Goal: Browse casually: Explore the website without a specific task or goal

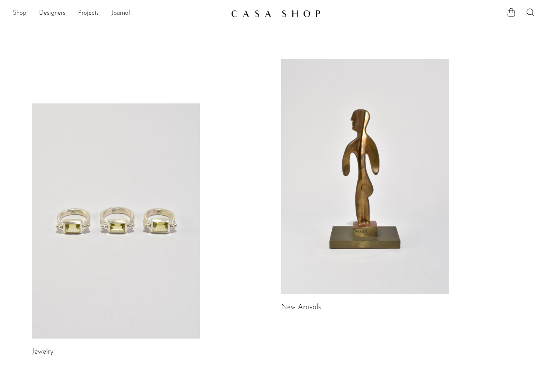
click at [15, 16] on link "Shop" at bounding box center [20, 13] width 14 height 10
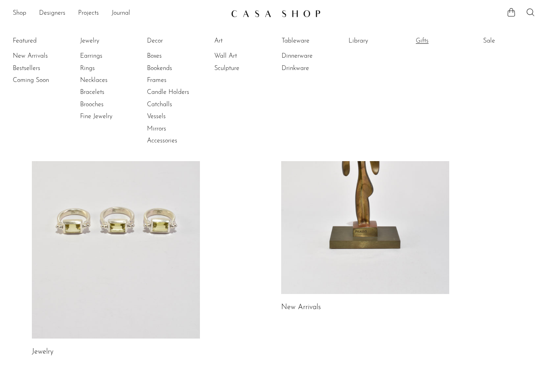
click at [422, 42] on link "Gifts" at bounding box center [446, 41] width 60 height 9
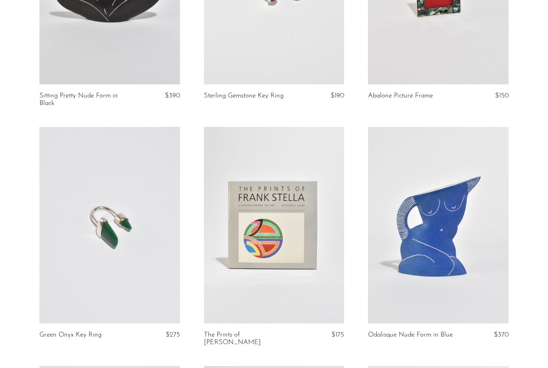
scroll to position [1120, 0]
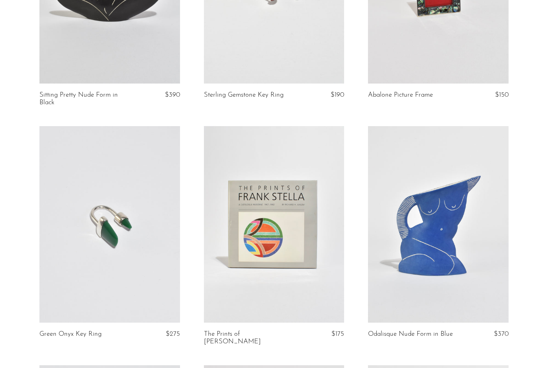
click at [136, 212] on link at bounding box center [109, 224] width 140 height 197
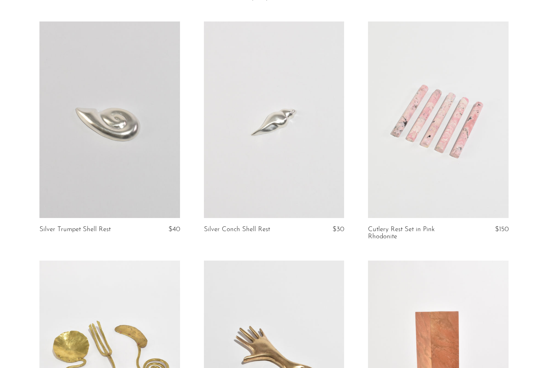
scroll to position [2400, 0]
click at [399, 175] on link at bounding box center [438, 119] width 140 height 197
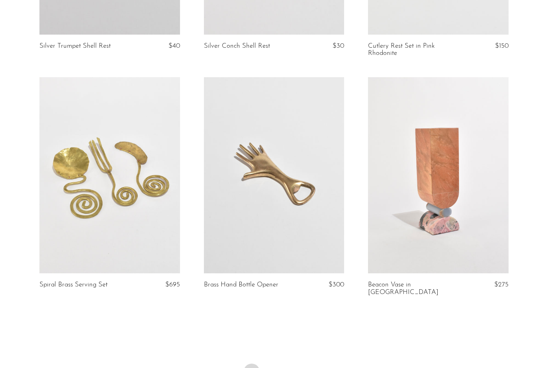
scroll to position [2589, 0]
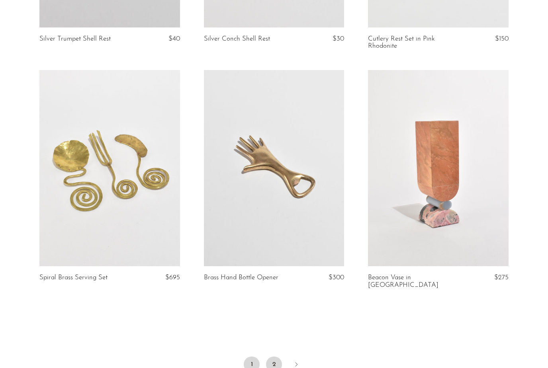
click at [273, 357] on link "2" at bounding box center [274, 365] width 16 height 16
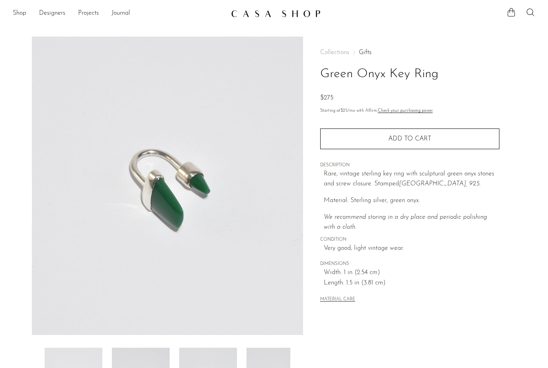
click at [358, 164] on span "DESCRIPTION" at bounding box center [409, 165] width 179 height 7
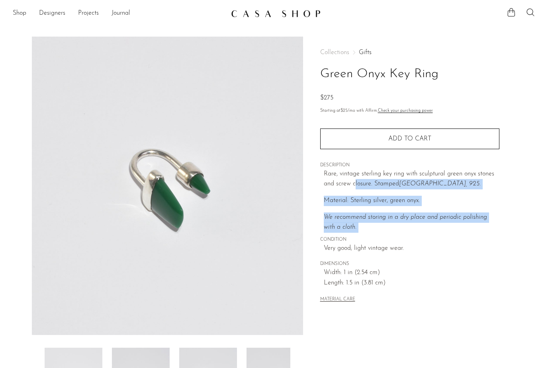
drag, startPoint x: 354, startPoint y: 176, endPoint x: 415, endPoint y: 236, distance: 85.0
click at [415, 236] on div "Collections Gifts Green Onyx Key Ring $275 Starting at $25 /mo with Affirm. Che…" at bounding box center [409, 177] width 179 height 281
click at [415, 236] on span "CONDITION" at bounding box center [409, 239] width 179 height 7
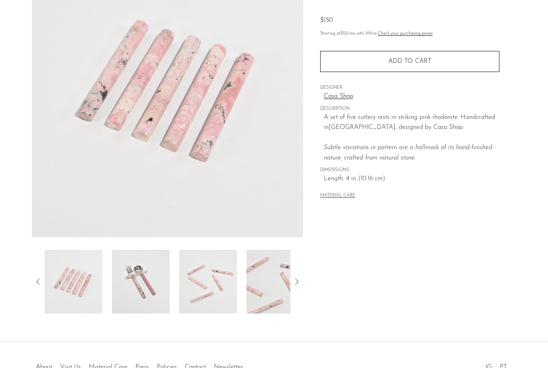
scroll to position [98, 0]
click at [200, 276] on img at bounding box center [208, 282] width 58 height 64
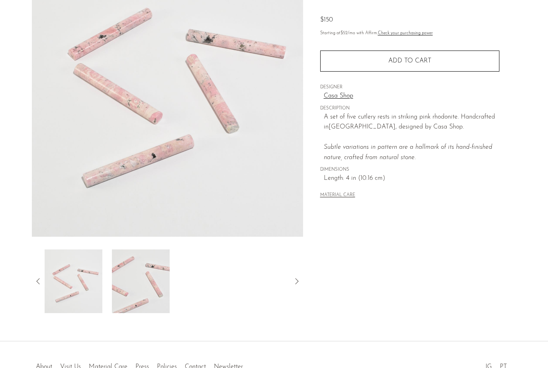
click at [37, 281] on icon at bounding box center [38, 282] width 10 height 10
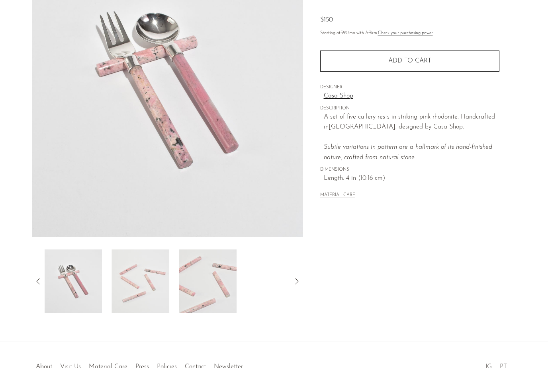
click at [67, 289] on img at bounding box center [73, 282] width 58 height 64
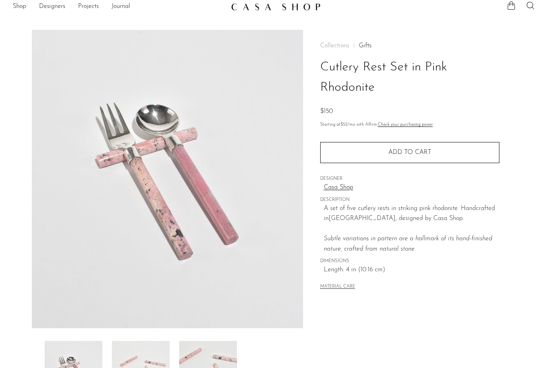
scroll to position [2, 0]
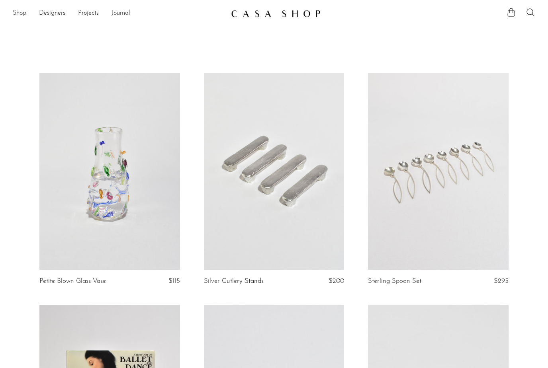
click at [14, 14] on link "Shop" at bounding box center [20, 13] width 14 height 10
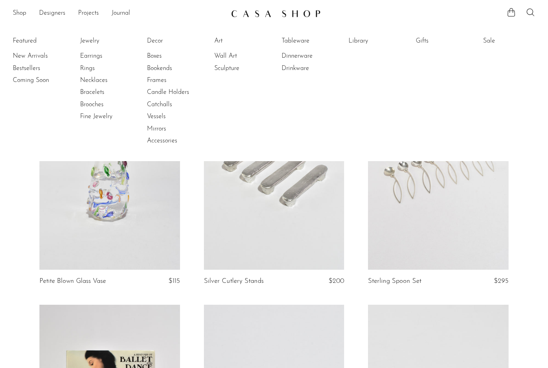
click at [427, 230] on link at bounding box center [438, 171] width 140 height 197
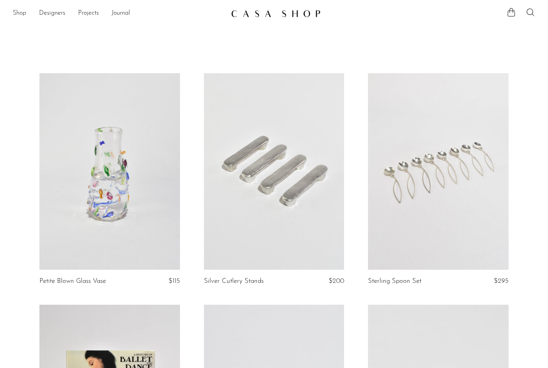
click at [18, 15] on link "Shop" at bounding box center [20, 13] width 14 height 10
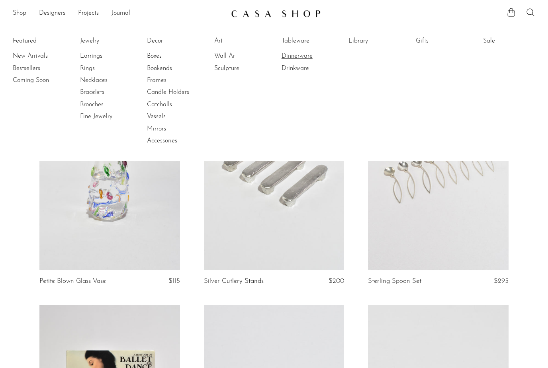
click at [295, 56] on link "Dinnerware" at bounding box center [311, 56] width 60 height 9
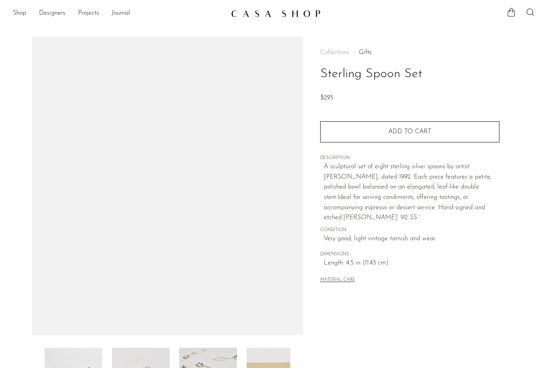
drag, startPoint x: 0, startPoint y: 0, endPoint x: 427, endPoint y: 230, distance: 485.1
click at [427, 230] on span "CONDITION" at bounding box center [409, 230] width 179 height 7
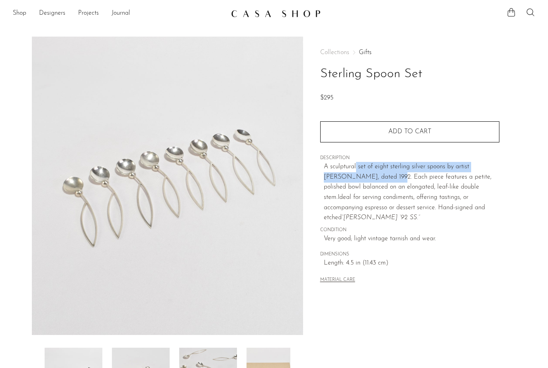
drag, startPoint x: 368, startPoint y: 173, endPoint x: 357, endPoint y: 173, distance: 11.5
click at [357, 173] on p "A sculptural set of eight sterling silver spoons by artist Mardi Jo Cohen, date…" at bounding box center [412, 192] width 176 height 61
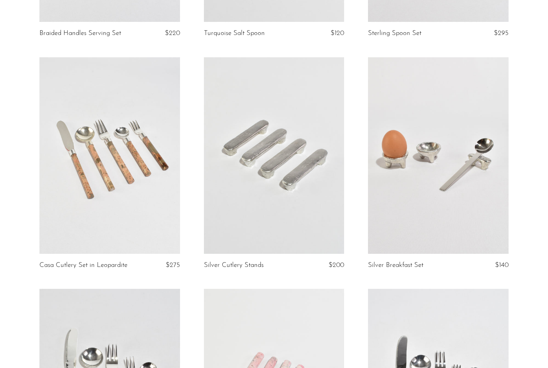
scroll to position [487, 0]
click at [127, 188] on link at bounding box center [109, 155] width 140 height 197
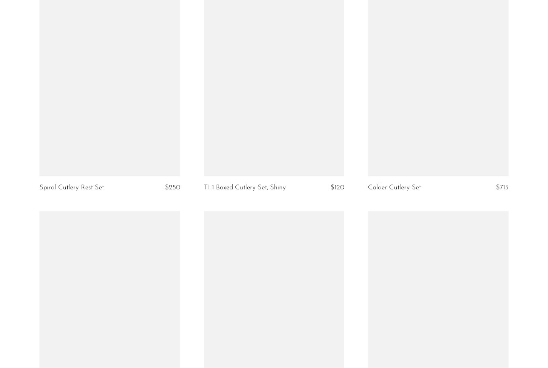
scroll to position [1971, 0]
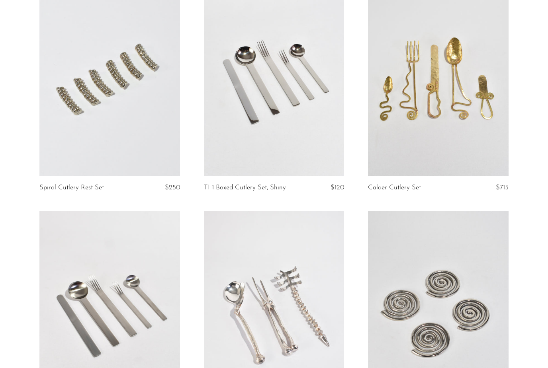
click at [237, 159] on link at bounding box center [274, 78] width 140 height 197
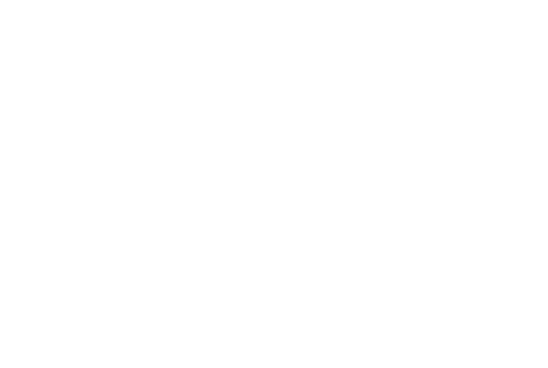
scroll to position [1997, 0]
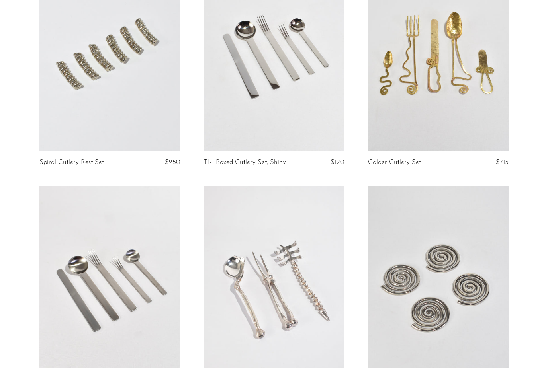
click at [435, 131] on link at bounding box center [438, 52] width 140 height 197
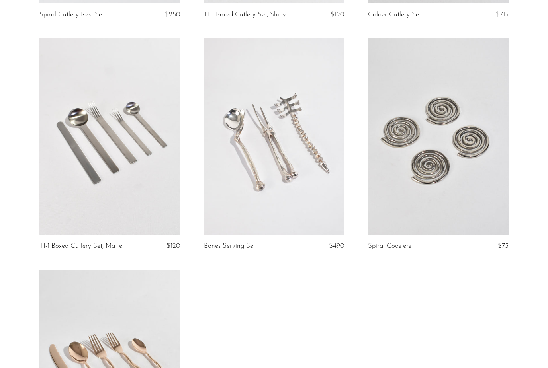
scroll to position [2145, 0]
click at [263, 166] on link at bounding box center [274, 136] width 140 height 197
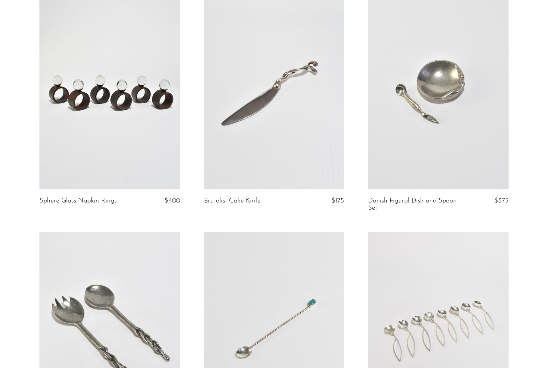
scroll to position [0, 0]
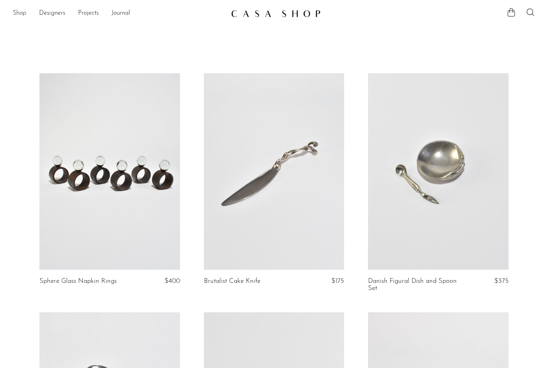
click at [22, 16] on link "Shop" at bounding box center [20, 13] width 14 height 10
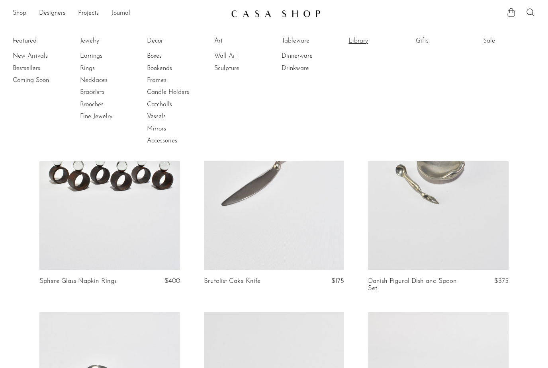
click at [359, 43] on link "Library" at bounding box center [378, 41] width 60 height 9
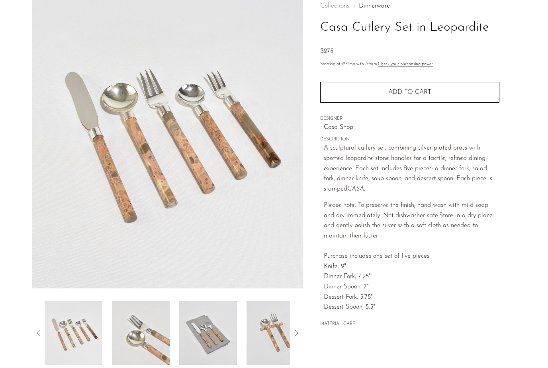
scroll to position [47, 0]
click at [275, 344] on img at bounding box center [275, 333] width 58 height 64
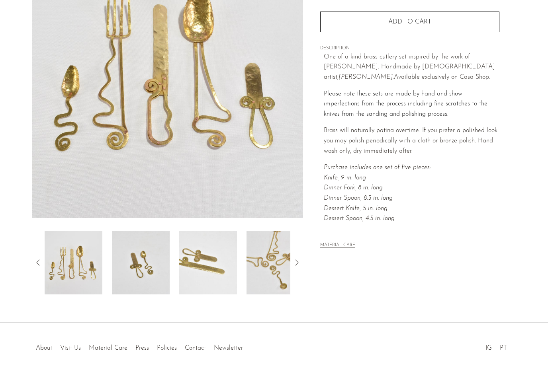
scroll to position [125, 0]
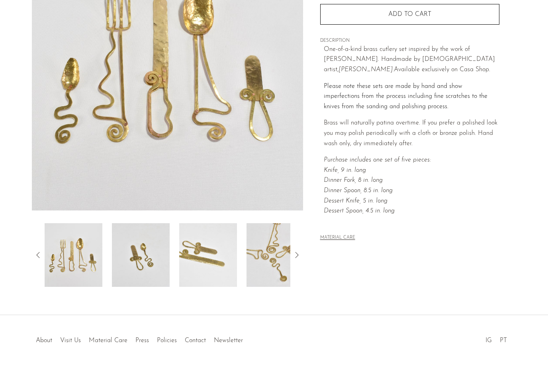
click at [288, 273] on img at bounding box center [275, 255] width 58 height 64
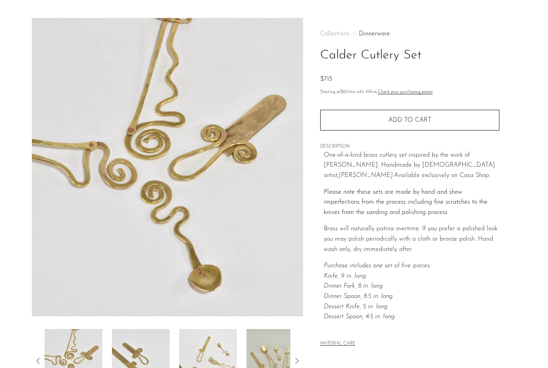
scroll to position [3, 0]
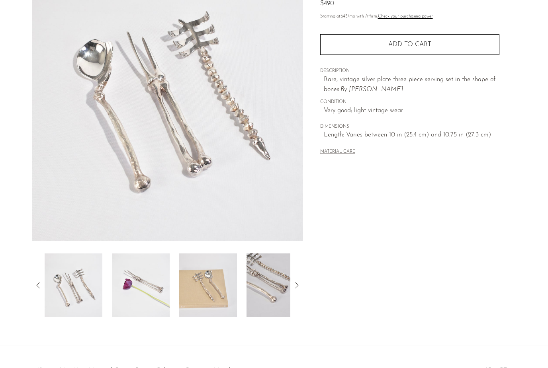
scroll to position [123, 0]
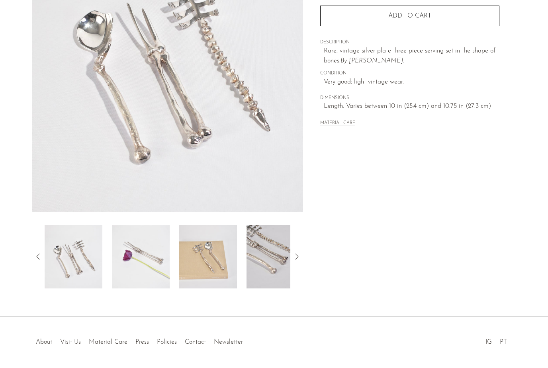
click at [222, 269] on img at bounding box center [208, 257] width 58 height 64
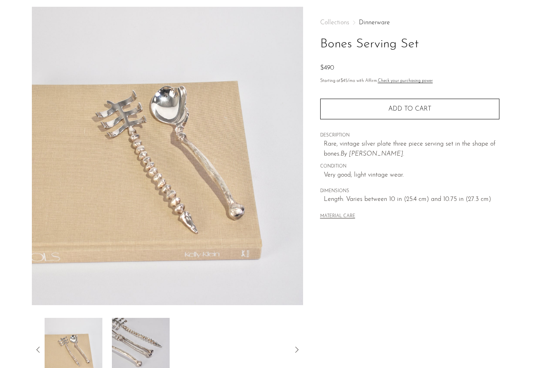
scroll to position [0, 0]
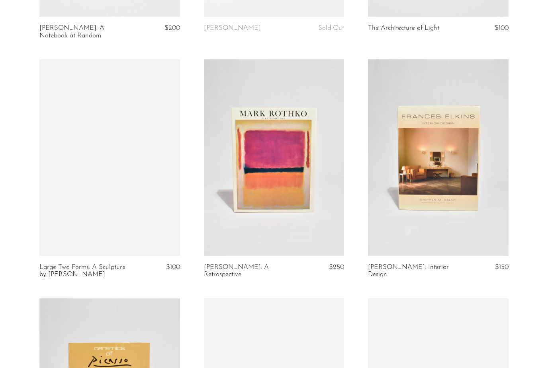
scroll to position [732, 0]
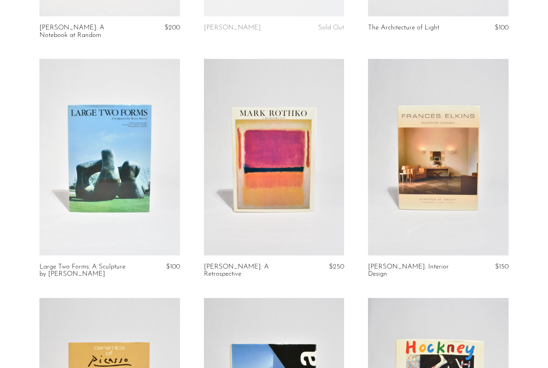
click at [274, 193] on link at bounding box center [274, 157] width 140 height 197
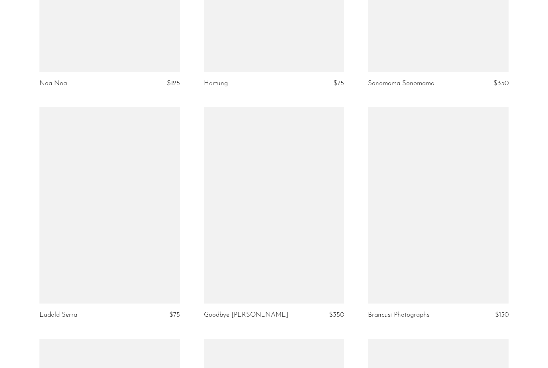
scroll to position [2075, 0]
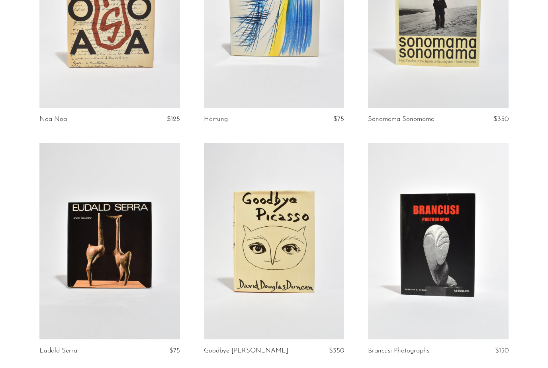
click at [275, 195] on link at bounding box center [274, 241] width 140 height 197
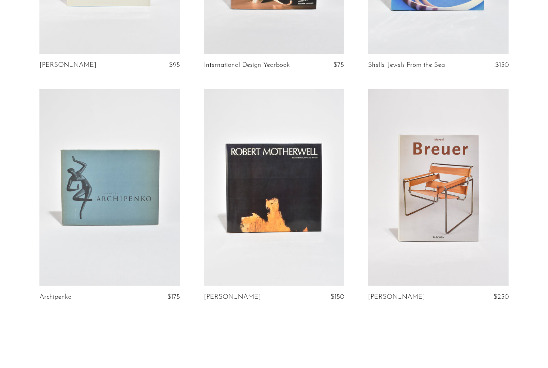
scroll to position [2679, 0]
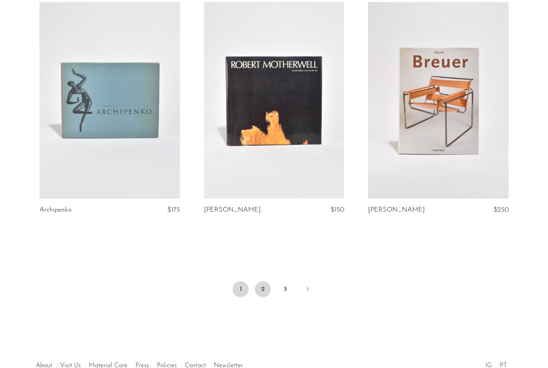
click at [265, 281] on link "2" at bounding box center [263, 289] width 16 height 16
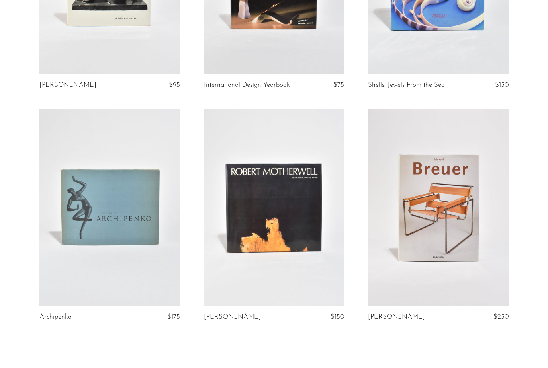
scroll to position [2572, 0]
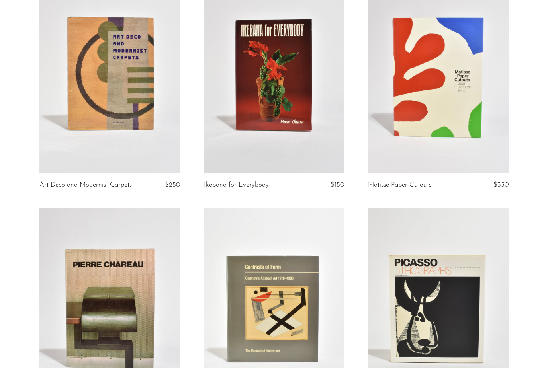
scroll to position [1054, 0]
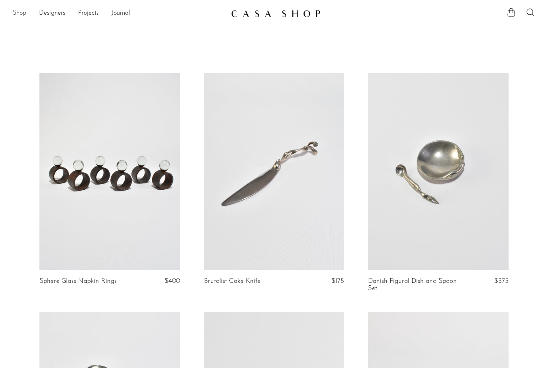
click at [18, 14] on link "Shop" at bounding box center [20, 13] width 14 height 10
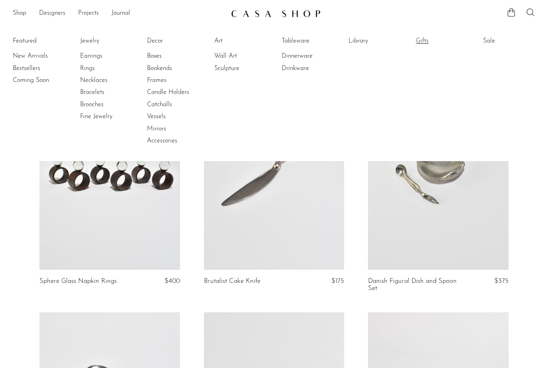
click at [420, 40] on link "Gifts" at bounding box center [446, 41] width 60 height 9
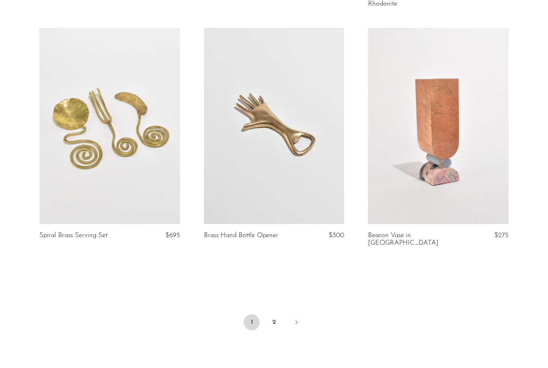
scroll to position [2665, 0]
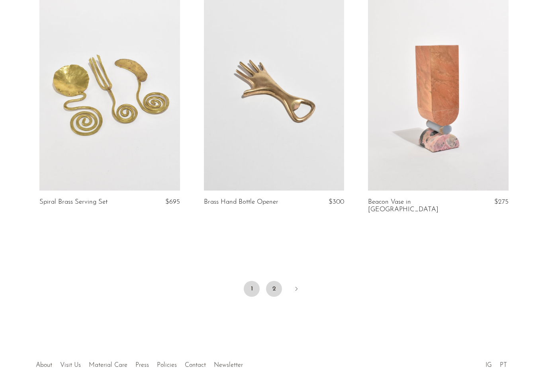
click at [274, 281] on link "2" at bounding box center [274, 289] width 16 height 16
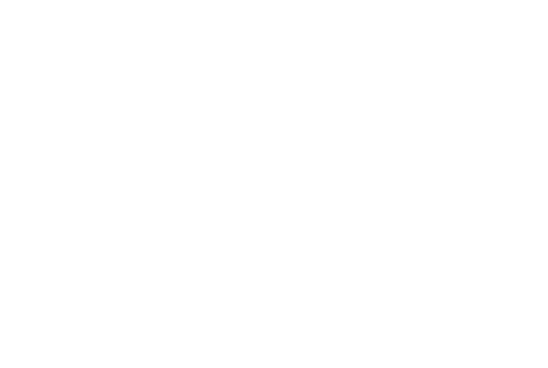
scroll to position [2691, 0]
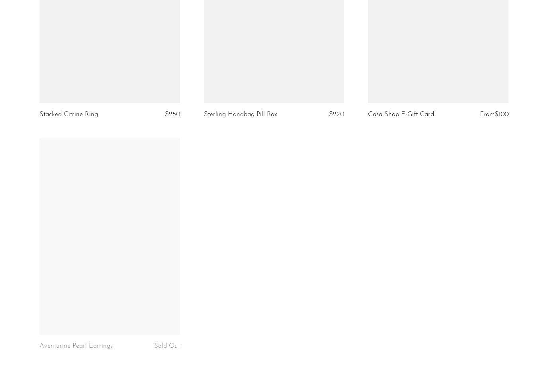
scroll to position [2506, 0]
